Goal: Find specific page/section: Find specific page/section

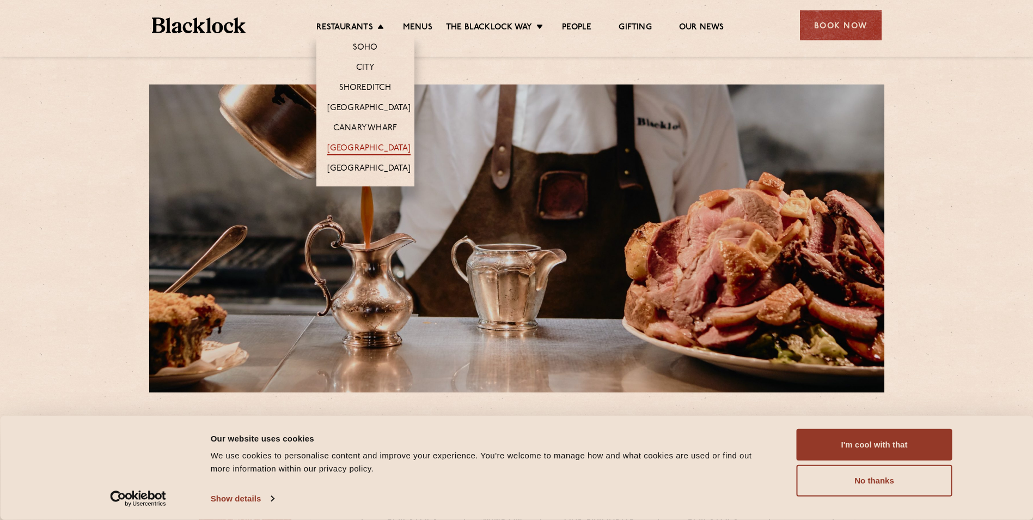
click at [378, 144] on link "[GEOGRAPHIC_DATA]" at bounding box center [368, 149] width 83 height 12
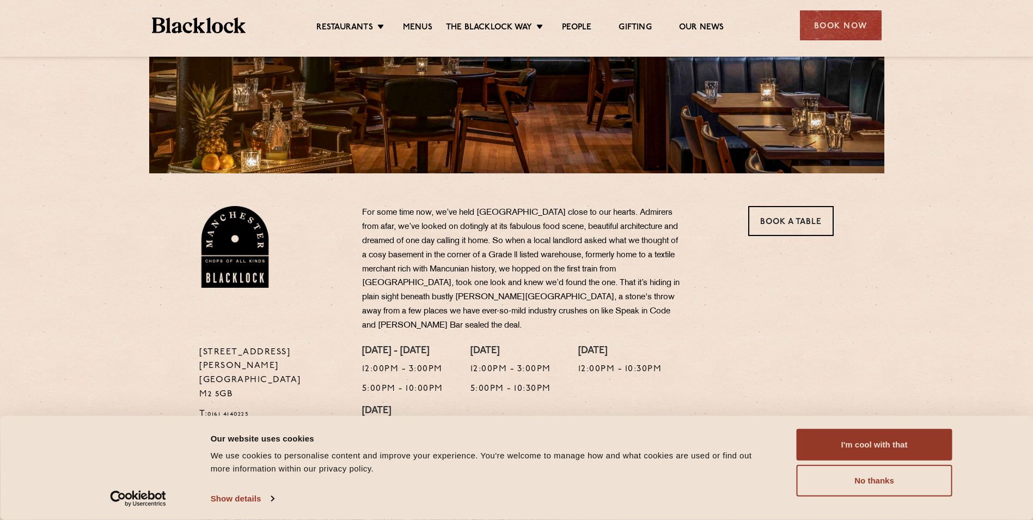
scroll to position [163, 0]
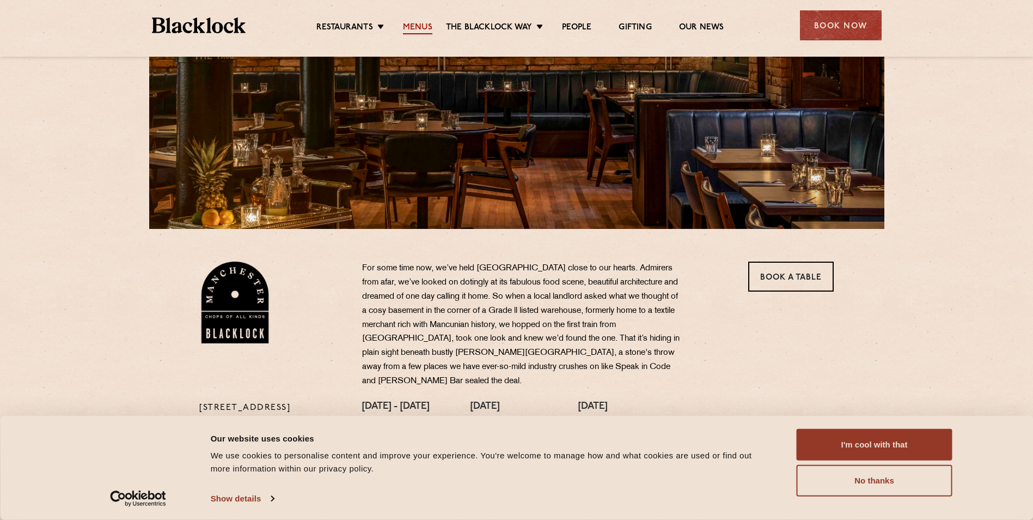
click at [417, 24] on link "Menus" at bounding box center [417, 28] width 29 height 12
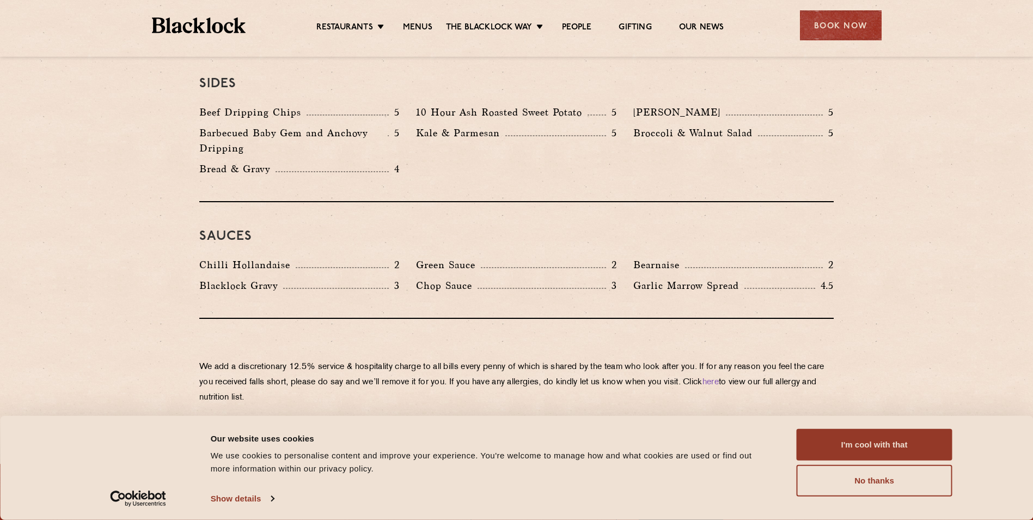
scroll to position [1689, 0]
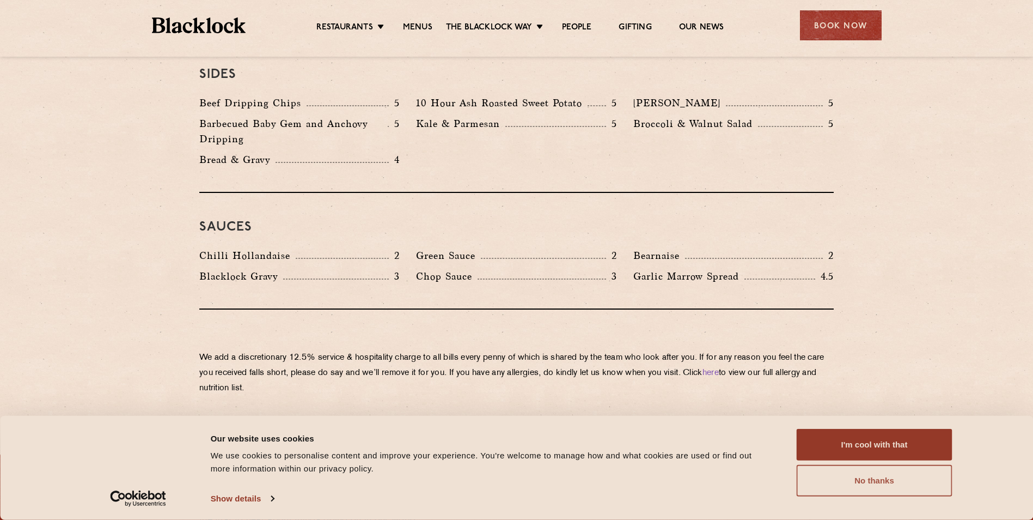
click at [852, 484] on button "No thanks" at bounding box center [875, 481] width 156 height 32
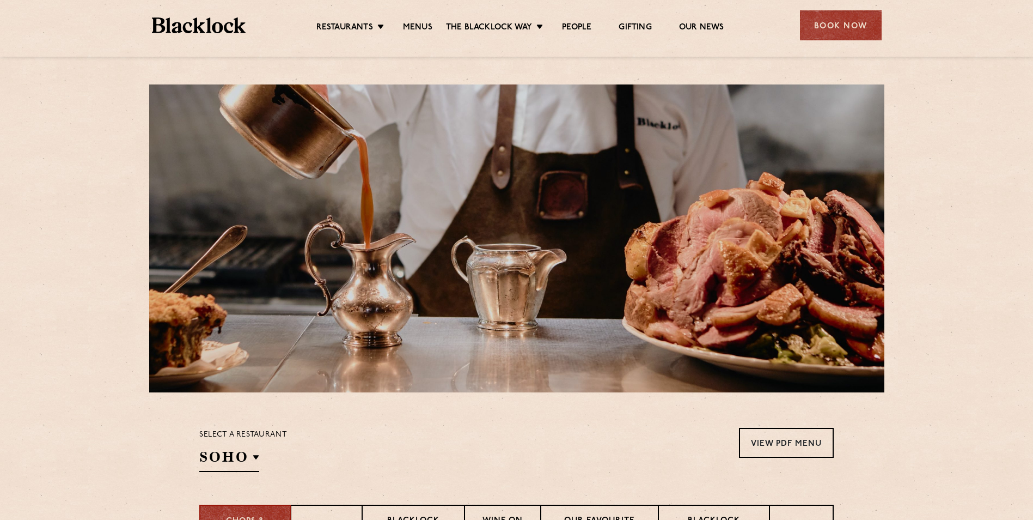
scroll to position [54, 0]
